Goal: Information Seeking & Learning: Find specific fact

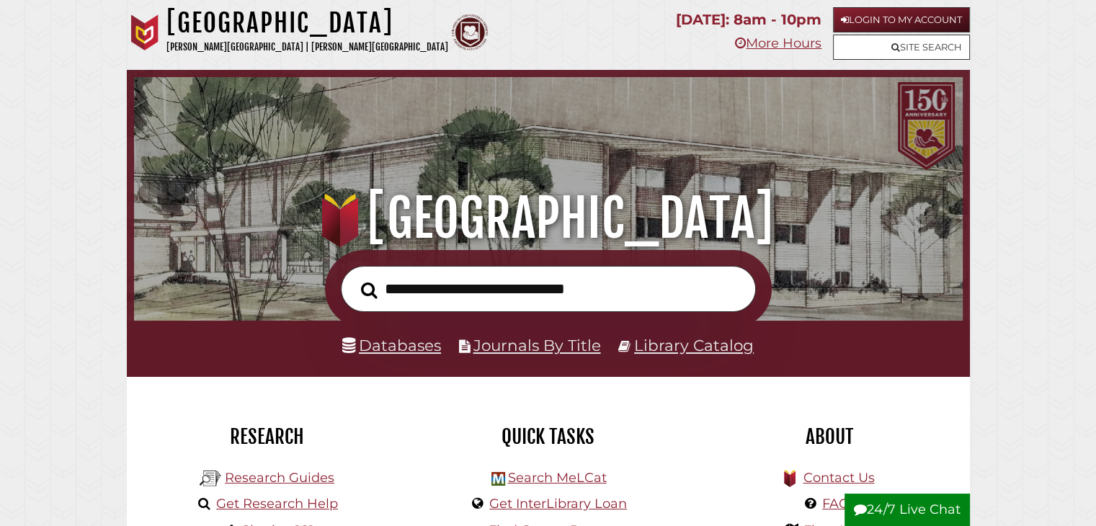
scroll to position [274, 822]
click at [401, 339] on link "Databases" at bounding box center [391, 345] width 99 height 19
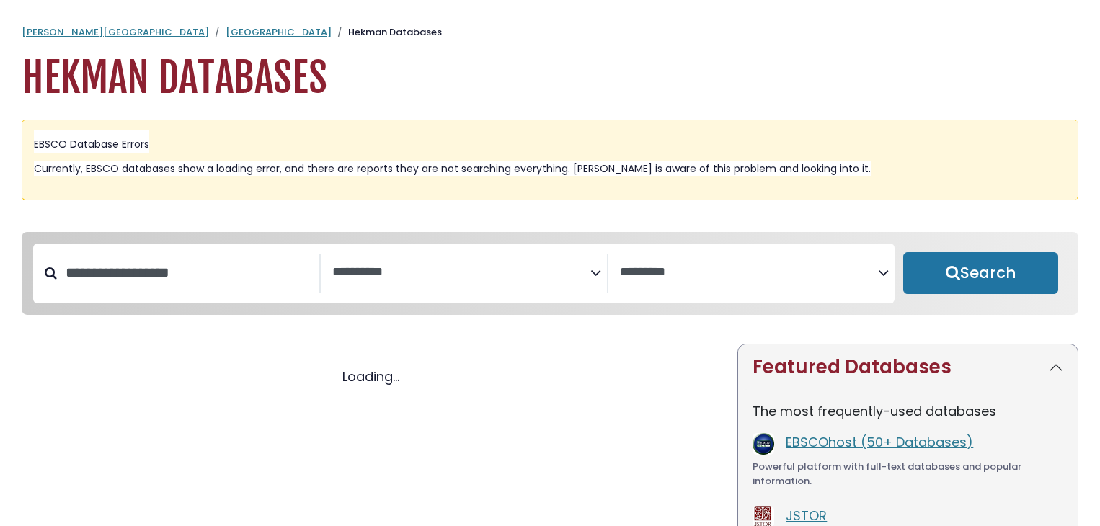
select select "Database Subject Filter"
select select "Database Vendors Filter"
select select "Database Subject Filter"
select select "Database Vendors Filter"
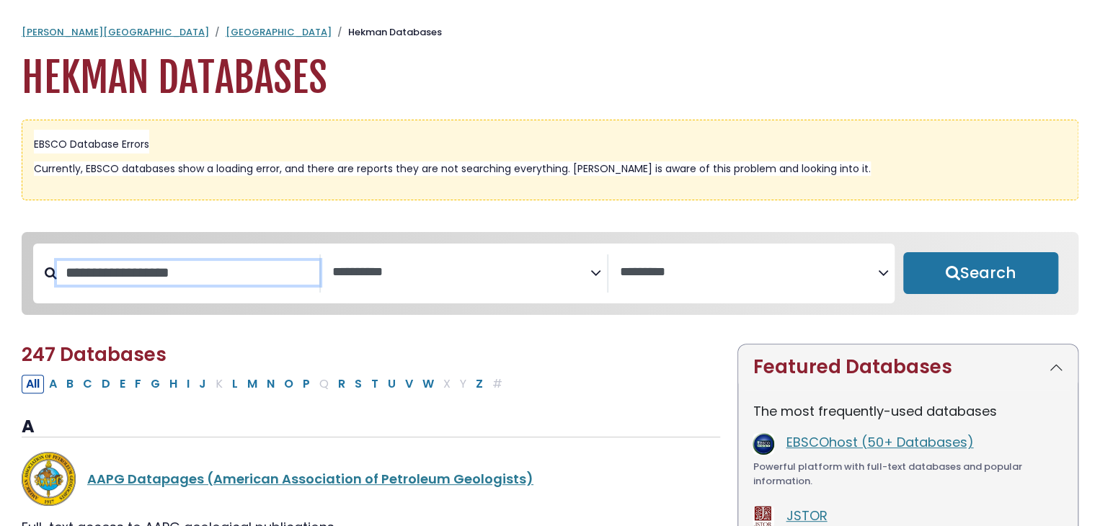
click at [204, 285] on input "Search database by title or keyword" at bounding box center [188, 273] width 262 height 24
type input "**********"
click at [903, 252] on button "Search" at bounding box center [980, 273] width 155 height 42
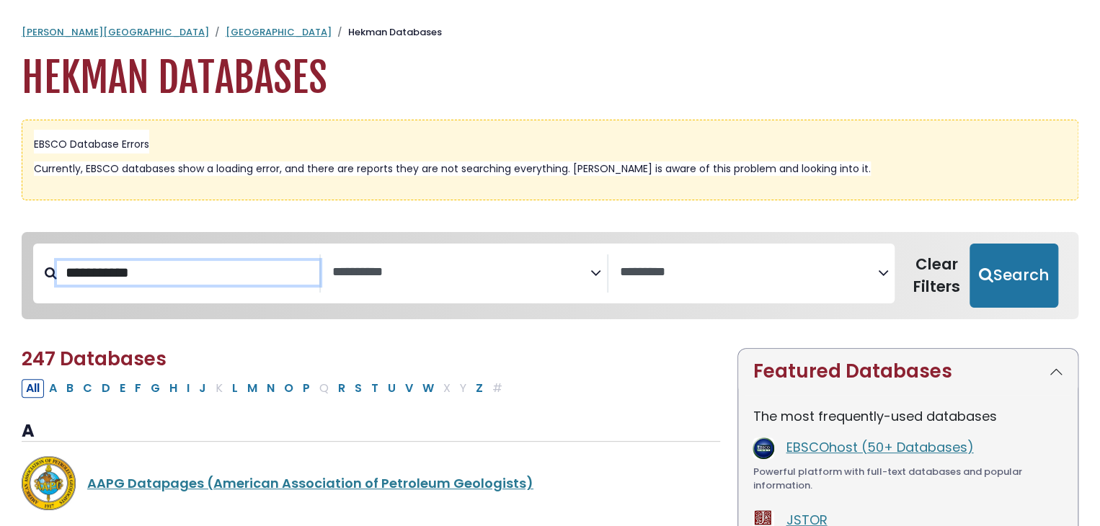
select select "Database Subject Filter"
select select "Database Vendors Filter"
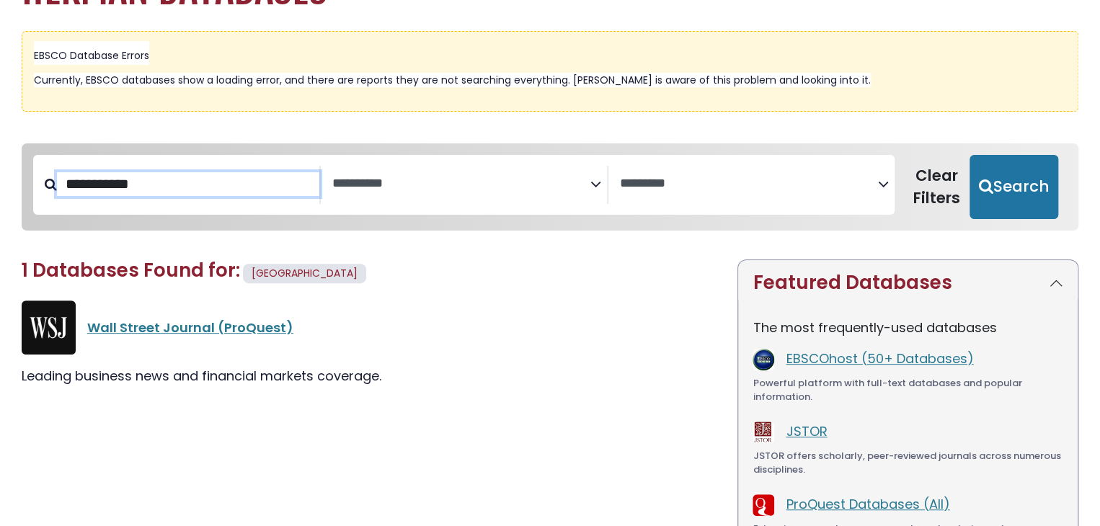
scroll to position [89, 0]
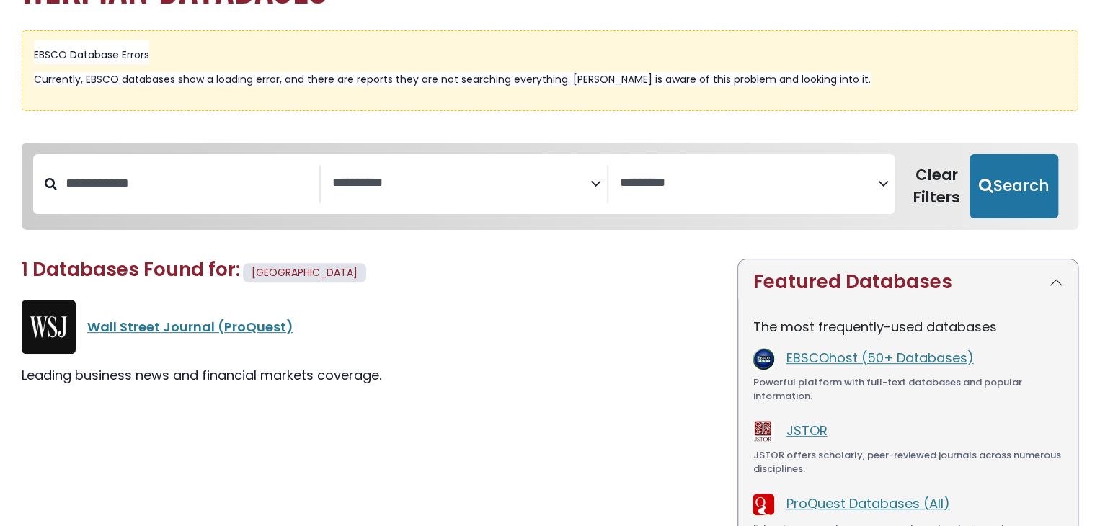
click at [191, 314] on div "Wall Street Journal (ProQuest)" at bounding box center [371, 327] width 698 height 54
click at [198, 322] on link "Wall Street Journal (ProQuest)" at bounding box center [190, 327] width 206 height 18
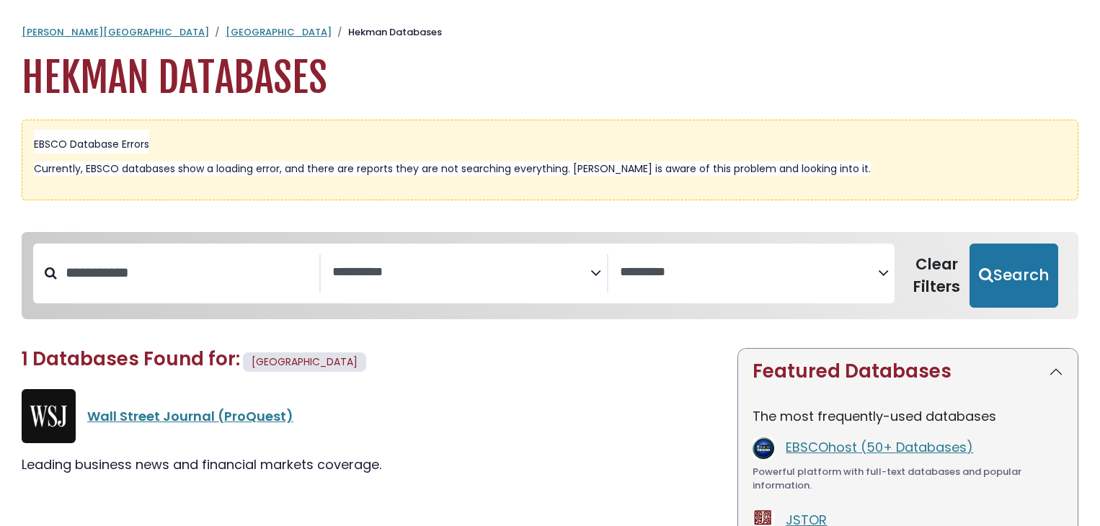
select select "Database Subject Filter"
select select "Database Vendors Filter"
click at [226, 30] on link "[GEOGRAPHIC_DATA]" at bounding box center [279, 32] width 106 height 14
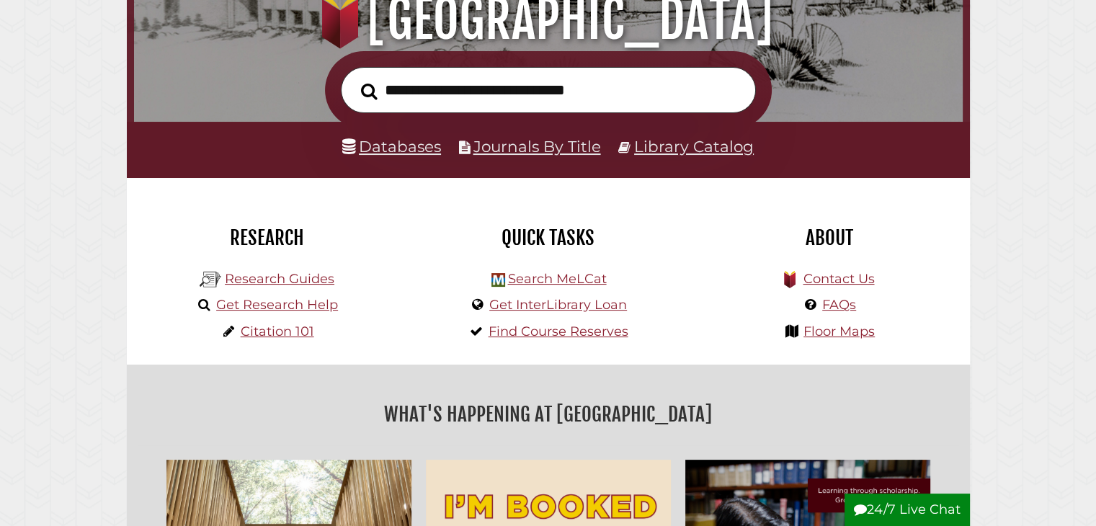
scroll to position [201, 0]
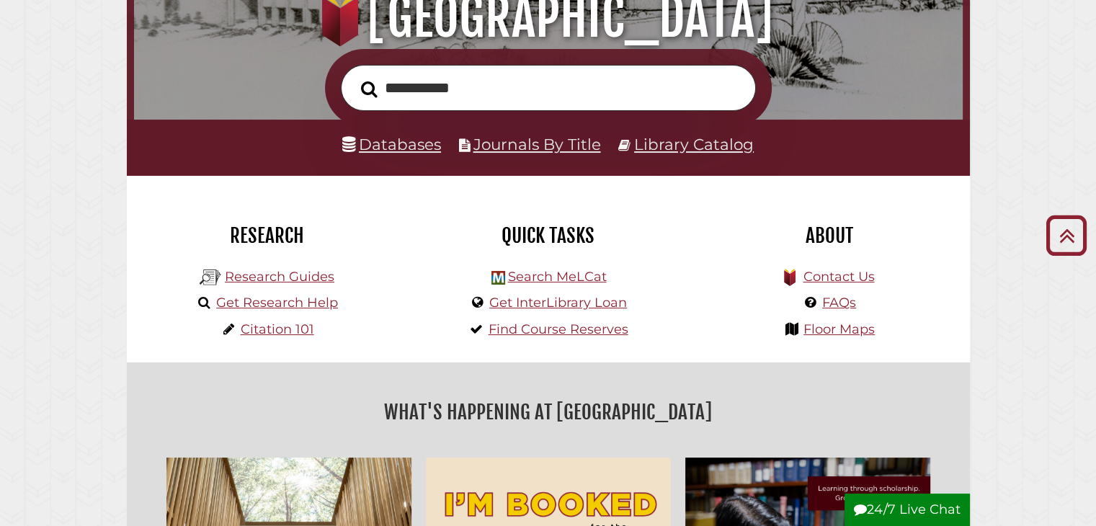
type input "**********"
click at [354, 76] on button "Search" at bounding box center [369, 88] width 31 height 25
